Goal: Information Seeking & Learning: Find specific page/section

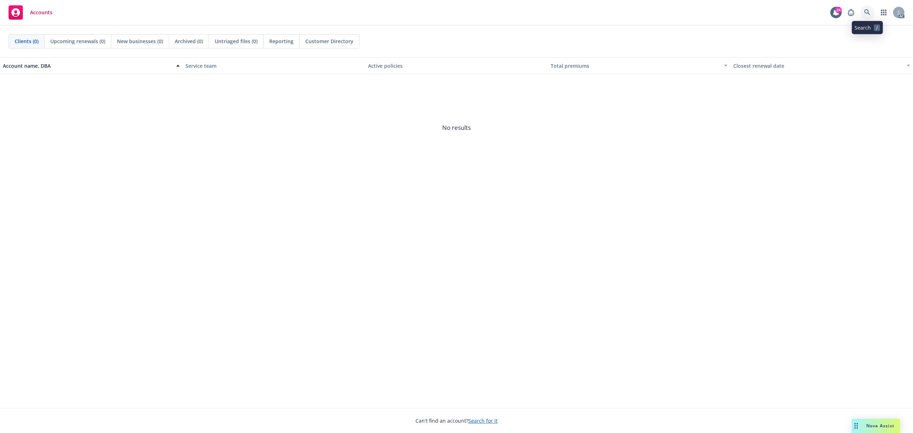
click at [869, 15] on icon at bounding box center [867, 12] width 6 height 6
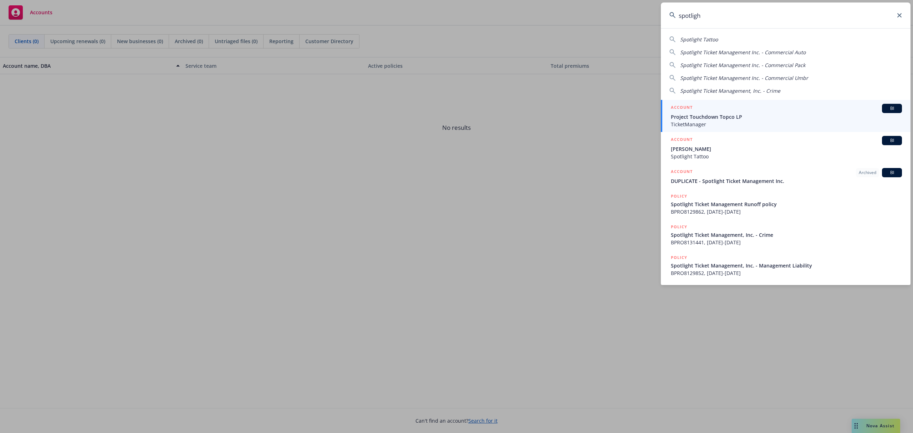
click at [761, 16] on input "spotligh" at bounding box center [786, 15] width 250 height 26
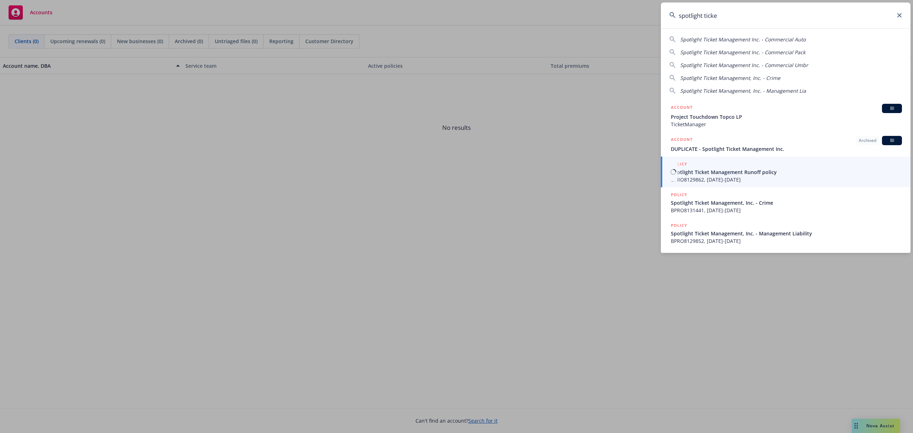
type input "spotlight ticke"
click at [721, 170] on span "Spotlight Ticket Management Runoff policy" at bounding box center [786, 171] width 231 height 7
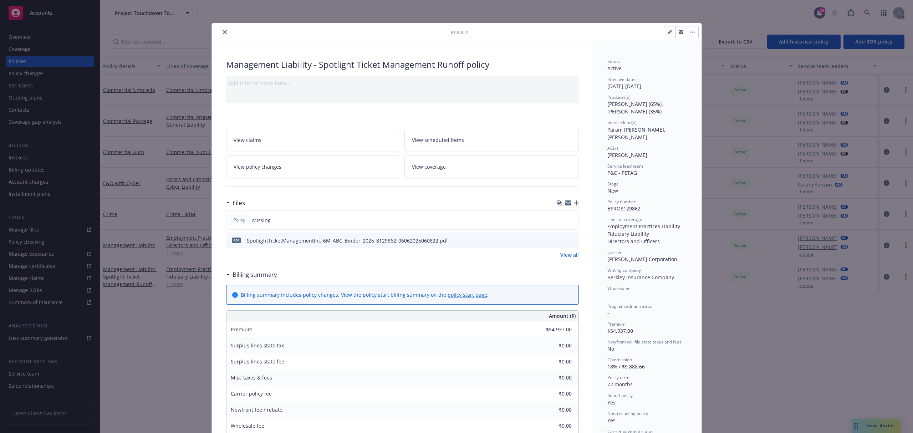
click at [223, 30] on icon "close" at bounding box center [225, 32] width 4 height 4
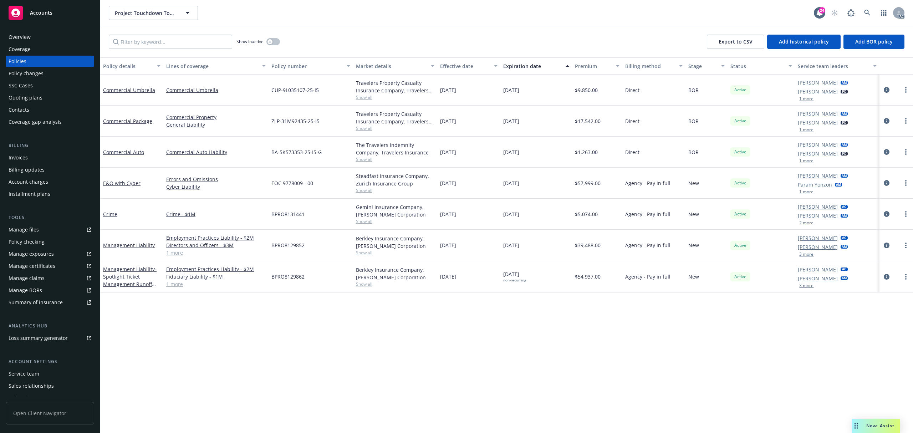
click at [807, 290] on div "[PERSON_NAME] AC [PERSON_NAME] AM 3 more" at bounding box center [837, 276] width 84 height 31
click at [808, 287] on button "3 more" at bounding box center [806, 286] width 14 height 4
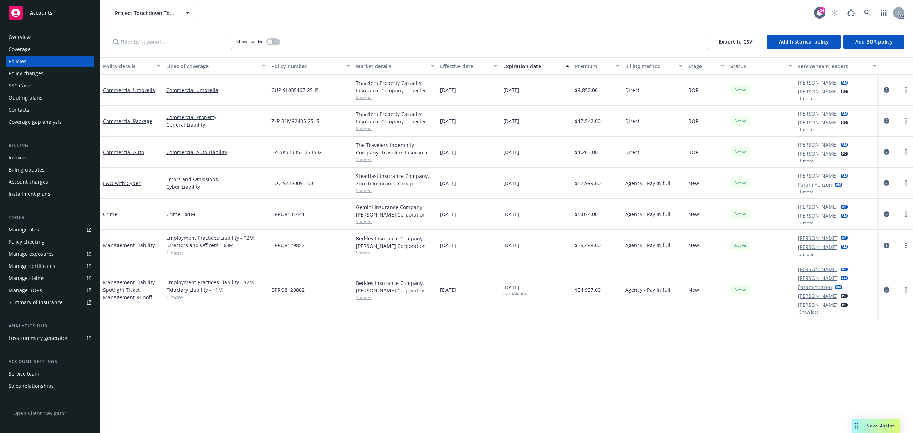
click at [888, 289] on icon "circleInformation" at bounding box center [887, 290] width 6 height 6
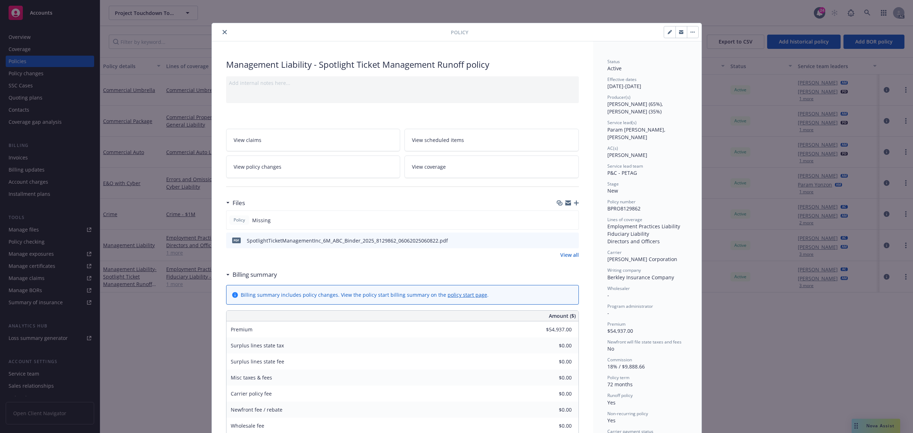
scroll to position [21, 0]
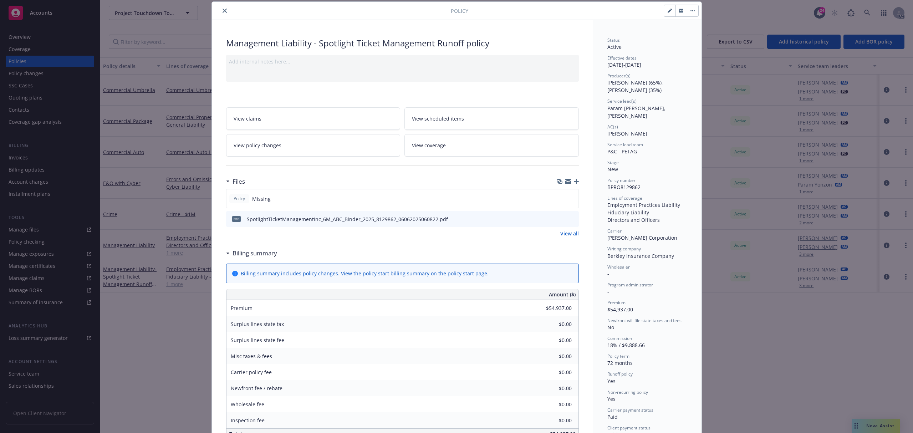
click at [223, 9] on icon "close" at bounding box center [225, 11] width 4 height 4
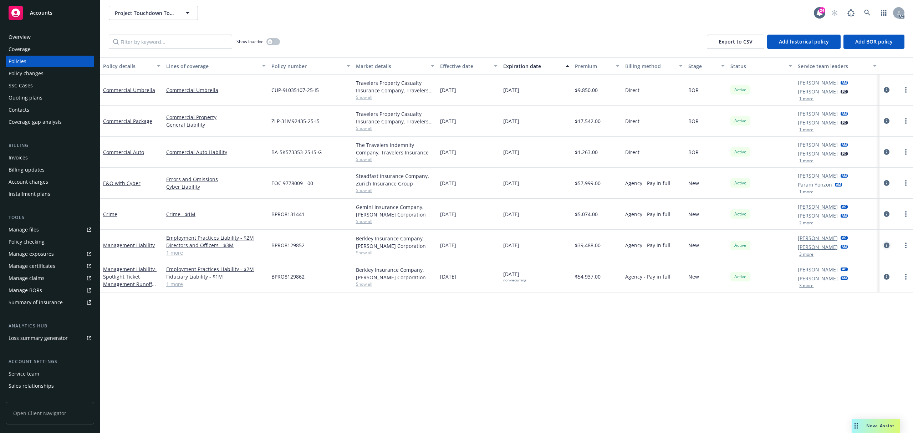
click at [885, 242] on link "circleInformation" at bounding box center [886, 245] width 9 height 9
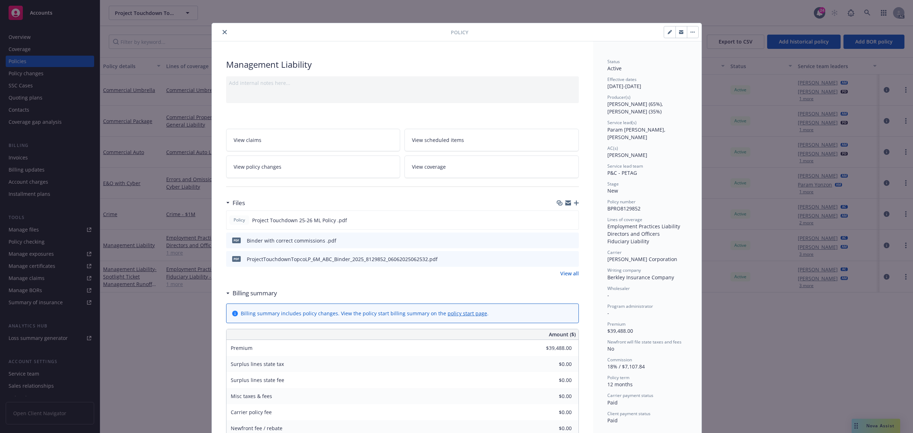
click at [223, 34] on icon "close" at bounding box center [225, 32] width 4 height 4
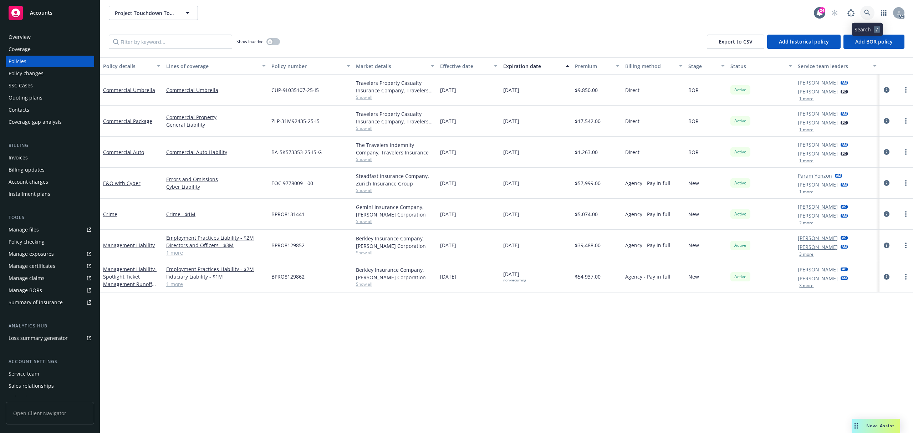
click at [867, 13] on icon at bounding box center [867, 13] width 6 height 6
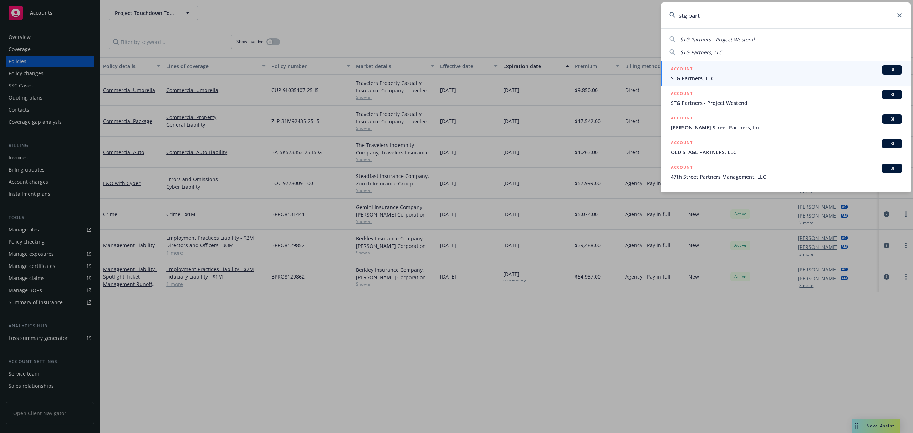
type input "stg part"
click at [744, 71] on div "ACCOUNT BI" at bounding box center [786, 69] width 231 height 9
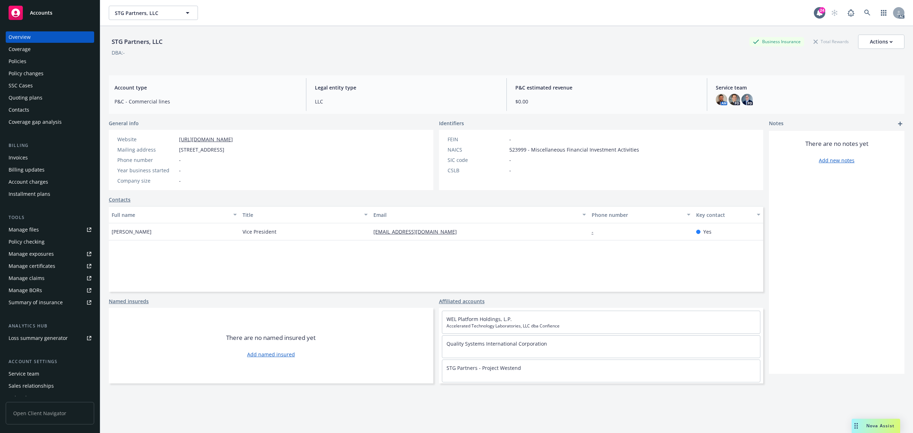
click at [38, 182] on div "Account charges" at bounding box center [29, 181] width 40 height 11
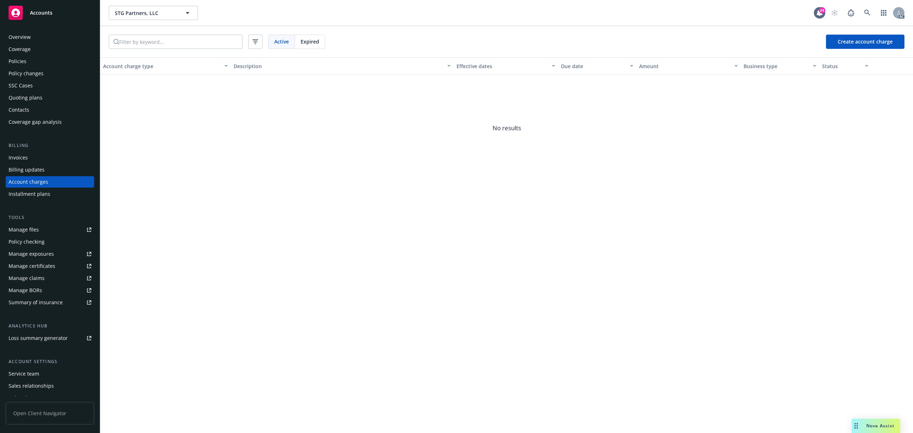
click at [321, 41] on div "Expired" at bounding box center [310, 42] width 30 height 14
click at [281, 41] on span "Active" at bounding box center [281, 41] width 15 height 7
click at [35, 63] on div "Policies" at bounding box center [50, 61] width 83 height 11
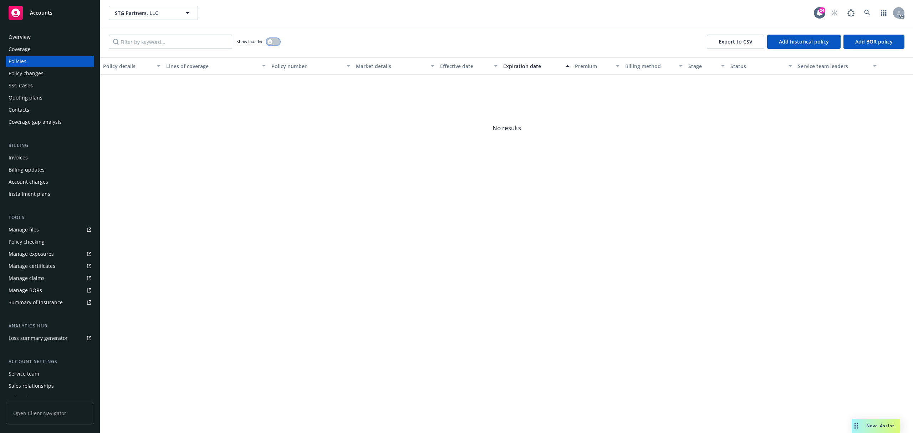
click at [276, 44] on button "button" at bounding box center [273, 41] width 14 height 7
